Goal: Task Accomplishment & Management: Manage account settings

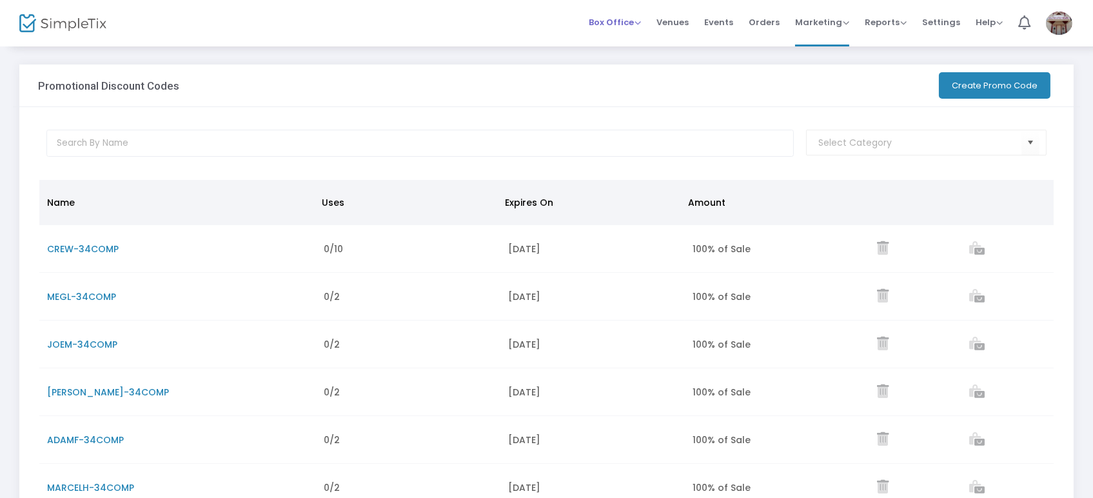
click at [640, 24] on span "Box Office" at bounding box center [615, 22] width 52 height 12
click at [622, 35] on li "Sell Tickets" at bounding box center [635, 42] width 92 height 25
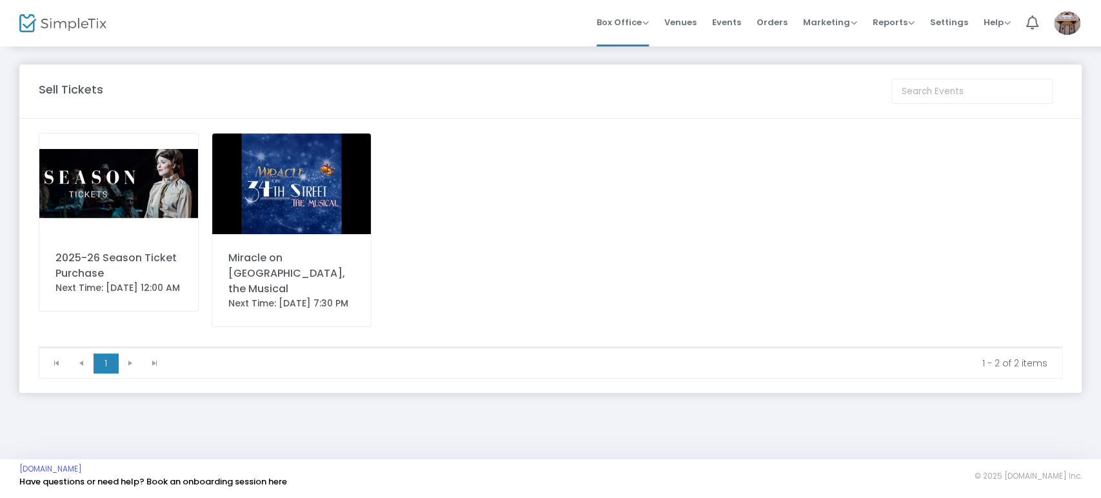
click at [310, 178] on img at bounding box center [291, 184] width 159 height 101
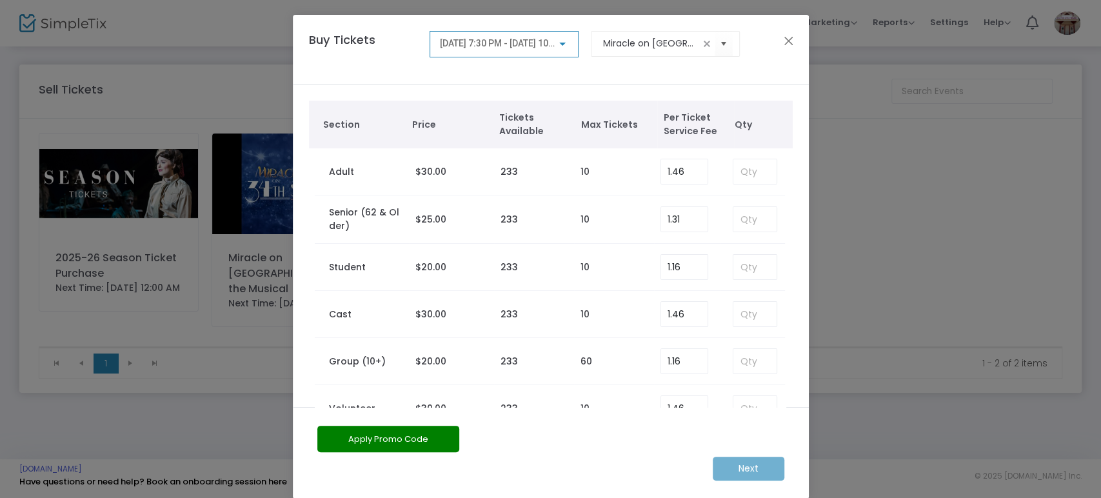
click at [492, 41] on span "[DATE] 7:30 PM - [DATE] 10:00 PM" at bounding box center [508, 43] width 137 height 10
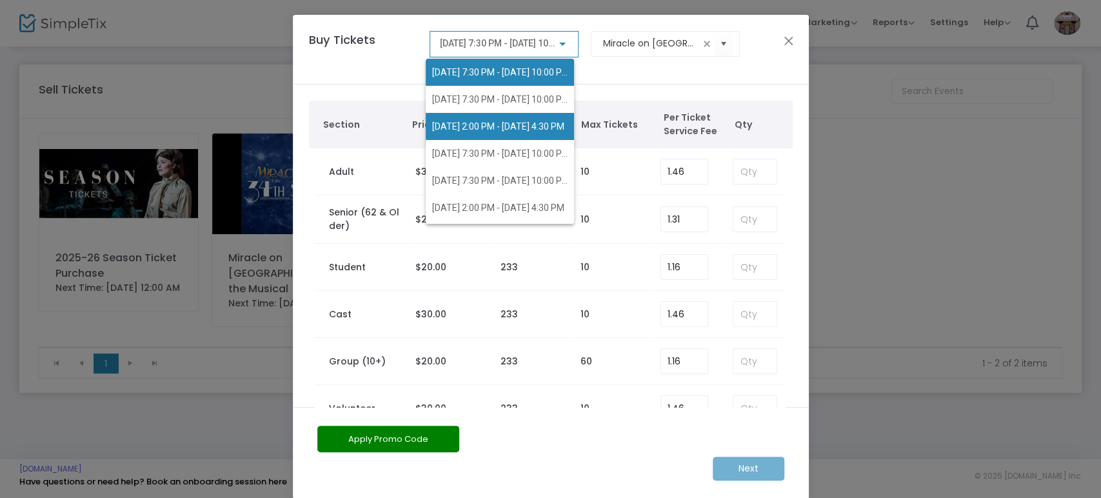
click at [457, 122] on span "[DATE] 2:00 PM - [DATE] 4:30 PM" at bounding box center [498, 126] width 132 height 10
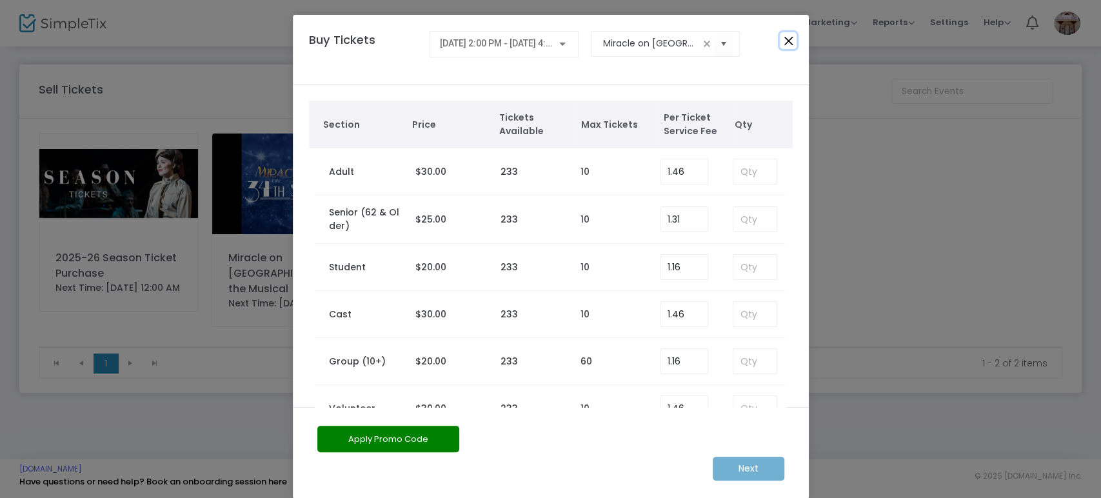
click at [783, 45] on button "Close" at bounding box center [788, 40] width 17 height 17
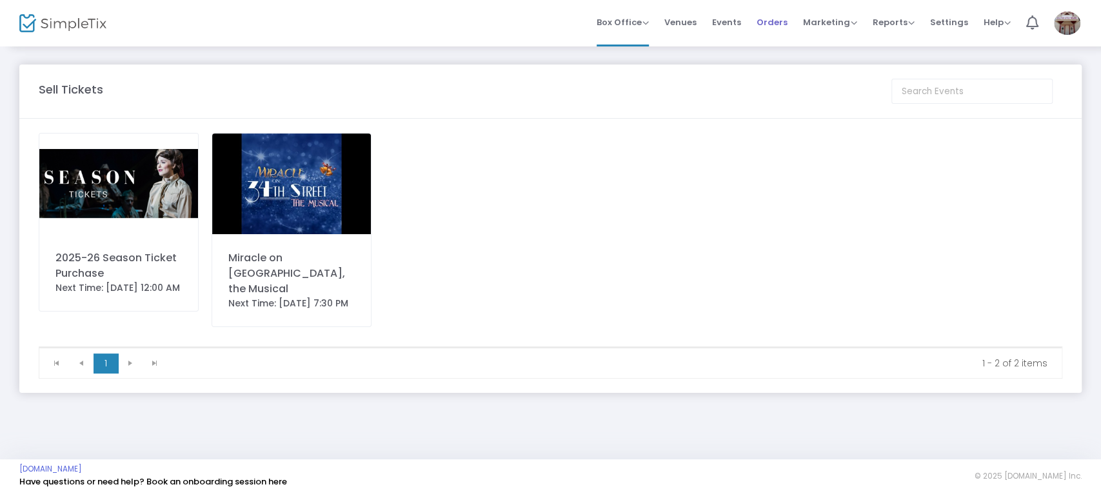
click at [780, 26] on span "Orders" at bounding box center [772, 22] width 31 height 33
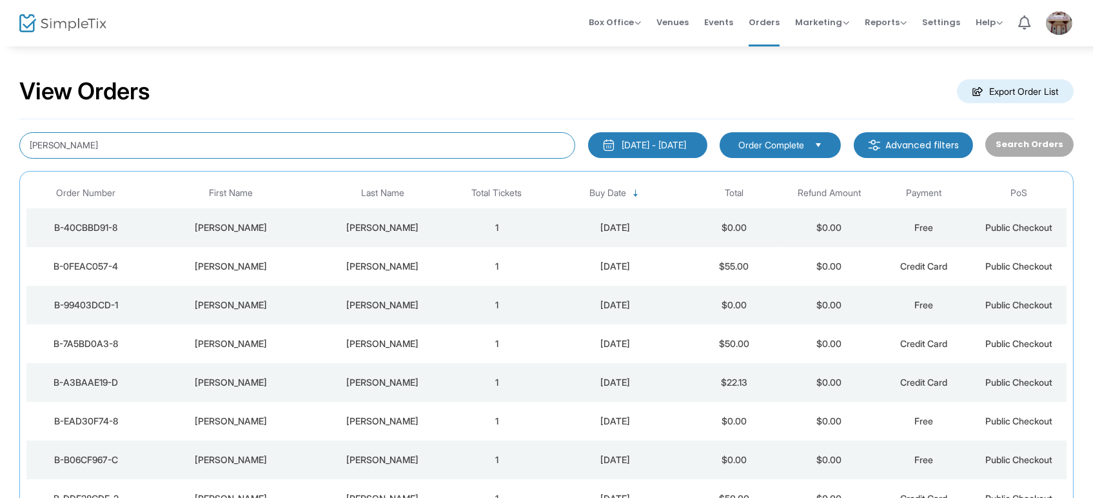
click at [398, 139] on input "[PERSON_NAME]" at bounding box center [297, 145] width 556 height 26
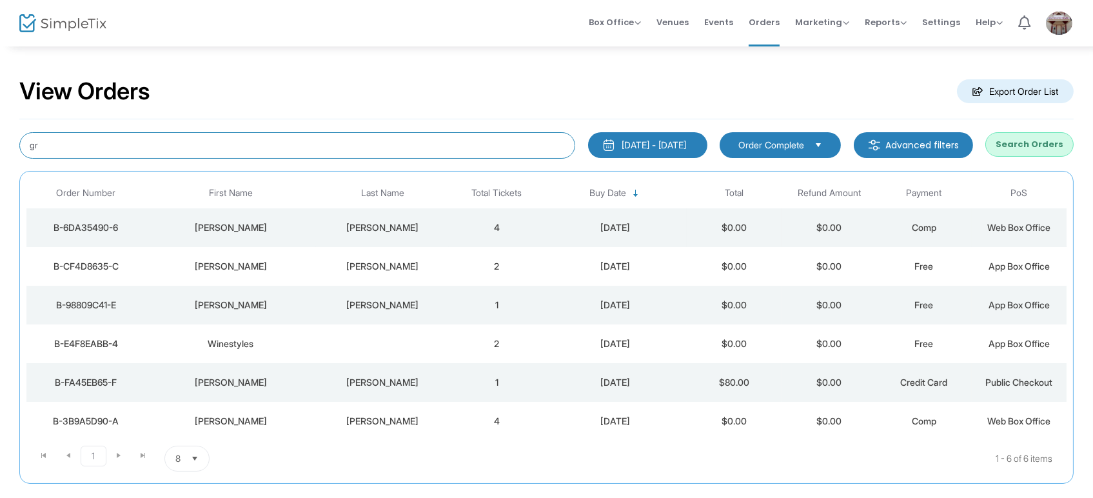
type input "g"
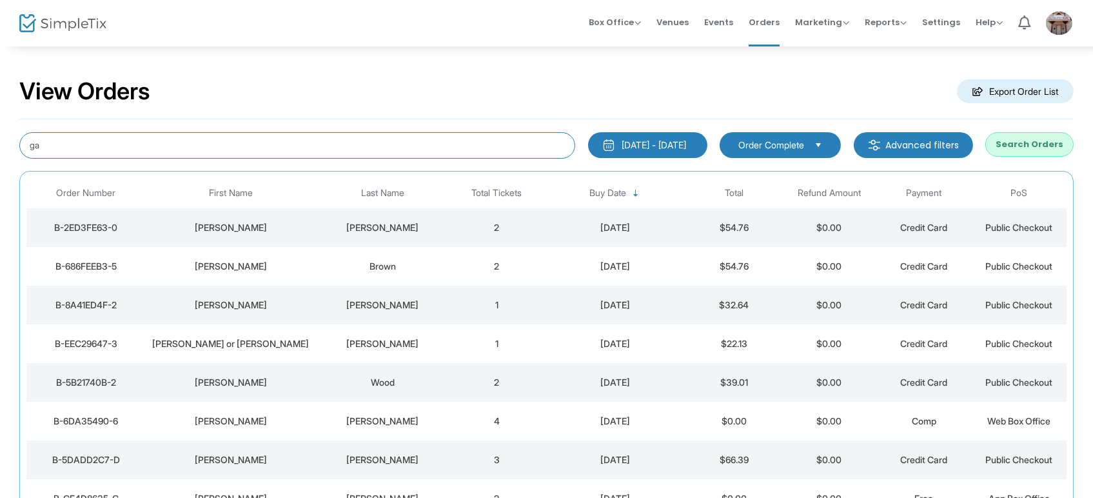
type input "g"
type input "[PERSON_NAME]"
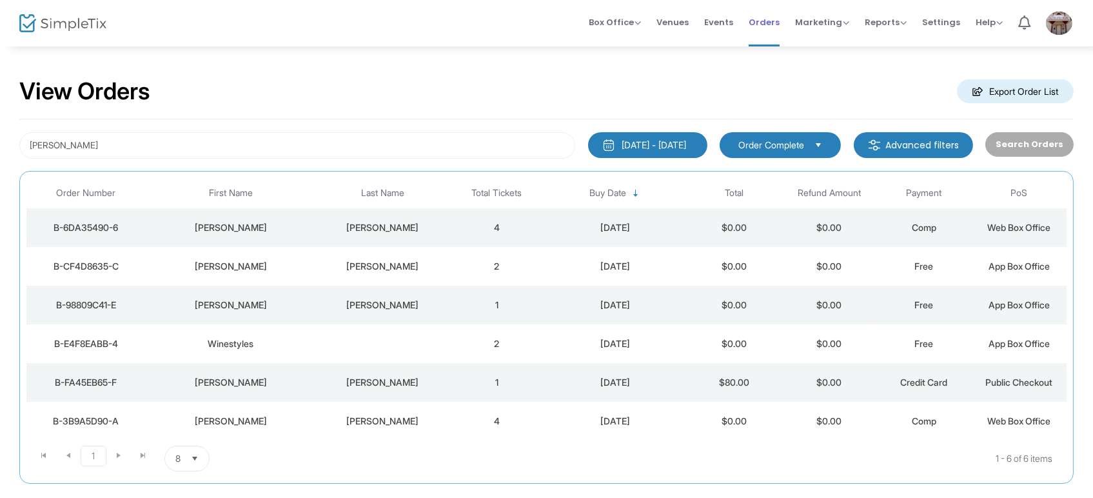
click at [764, 21] on span "Orders" at bounding box center [764, 22] width 31 height 33
